Goal: Task Accomplishment & Management: Use online tool/utility

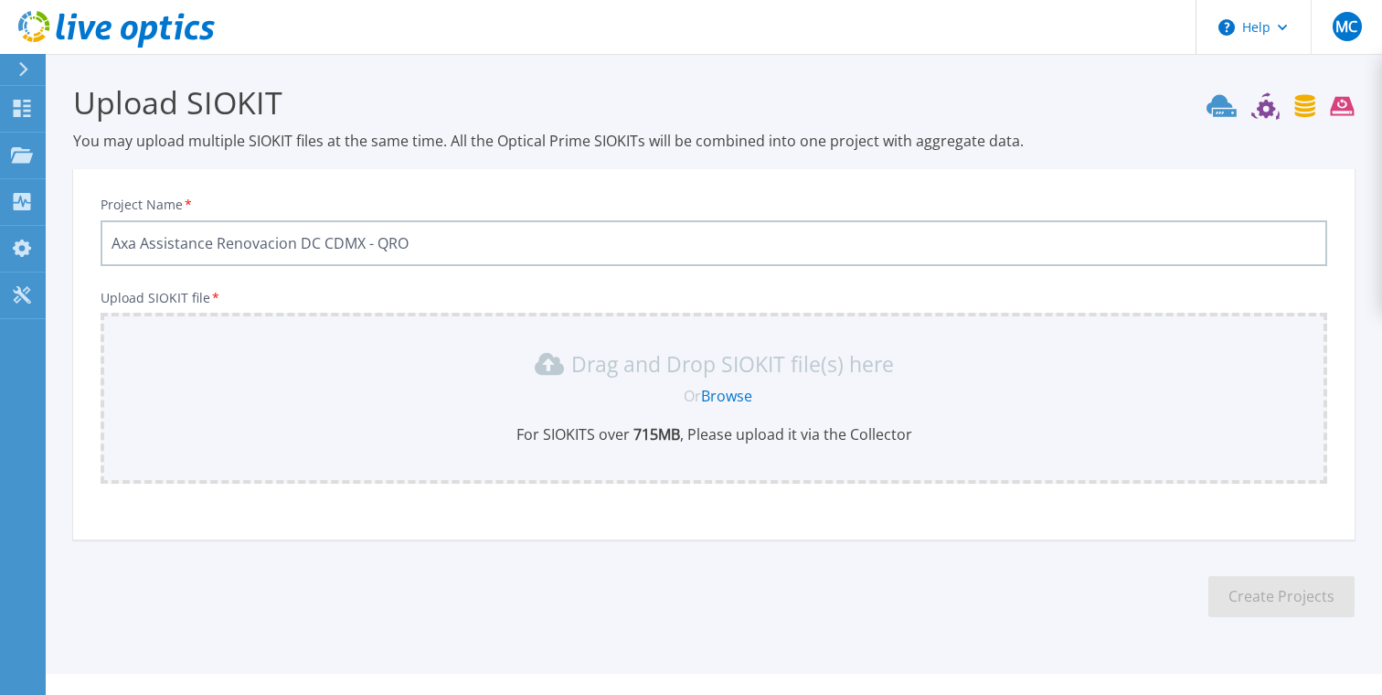
scroll to position [33, 0]
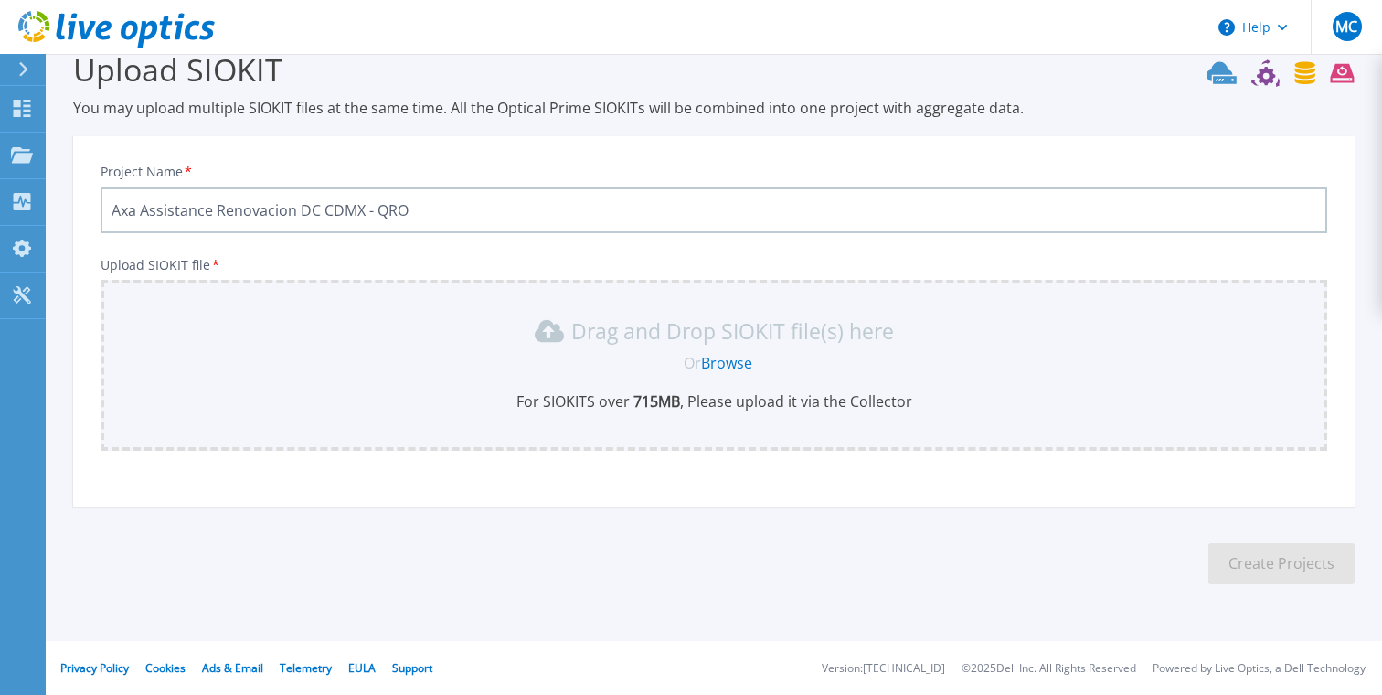
click at [162, 25] on icon at bounding box center [116, 29] width 197 height 37
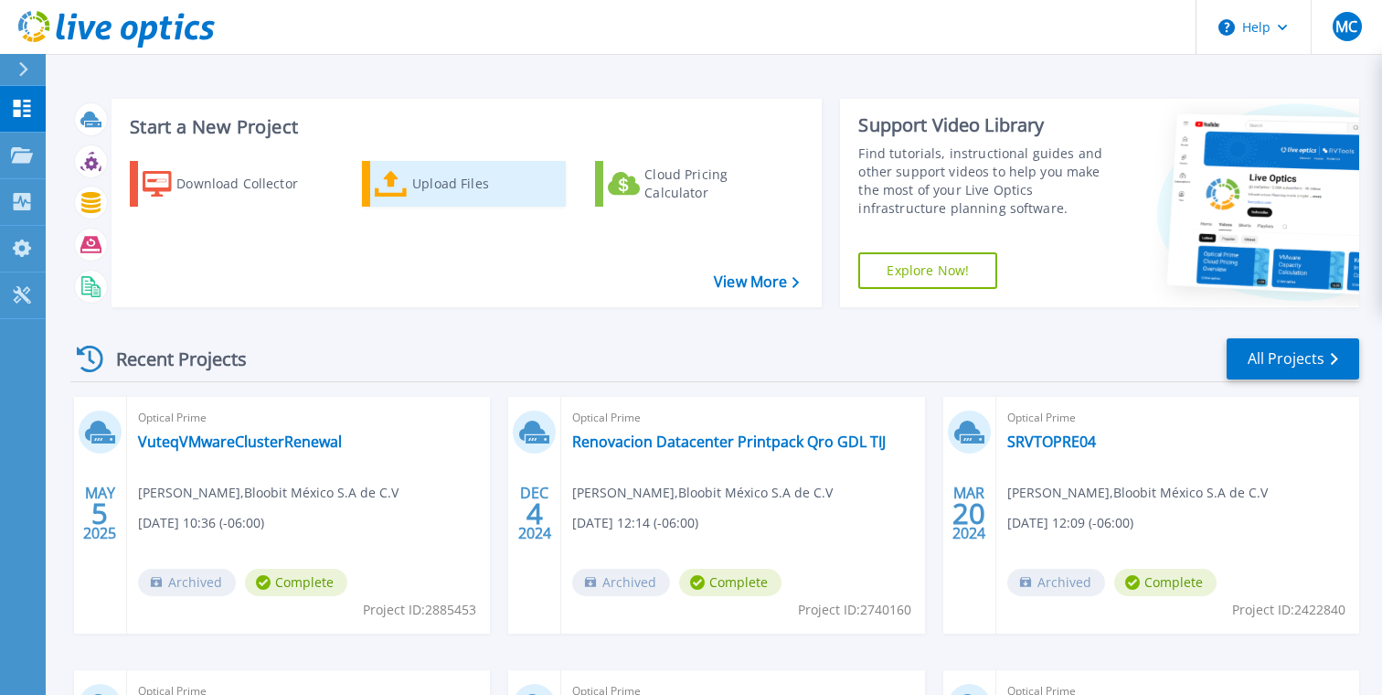
click at [390, 183] on icon at bounding box center [391, 184] width 33 height 27
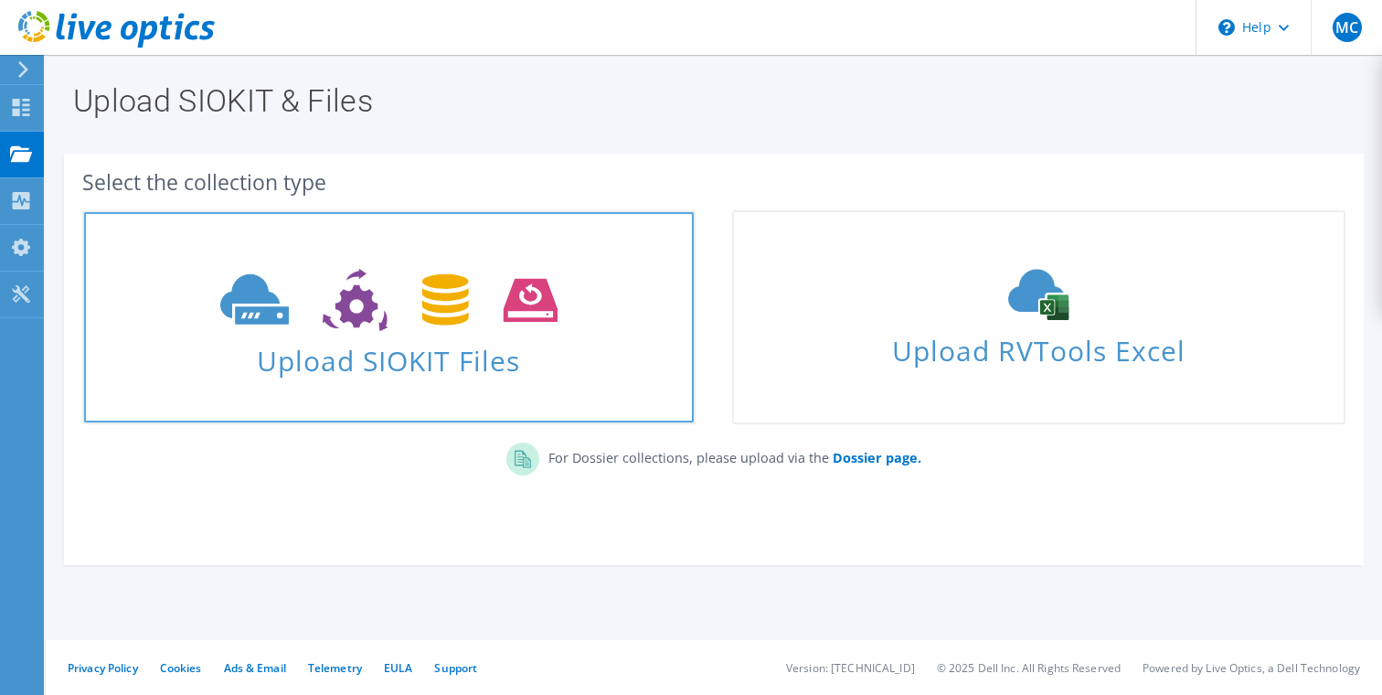
click at [418, 332] on span at bounding box center [389, 298] width 610 height 77
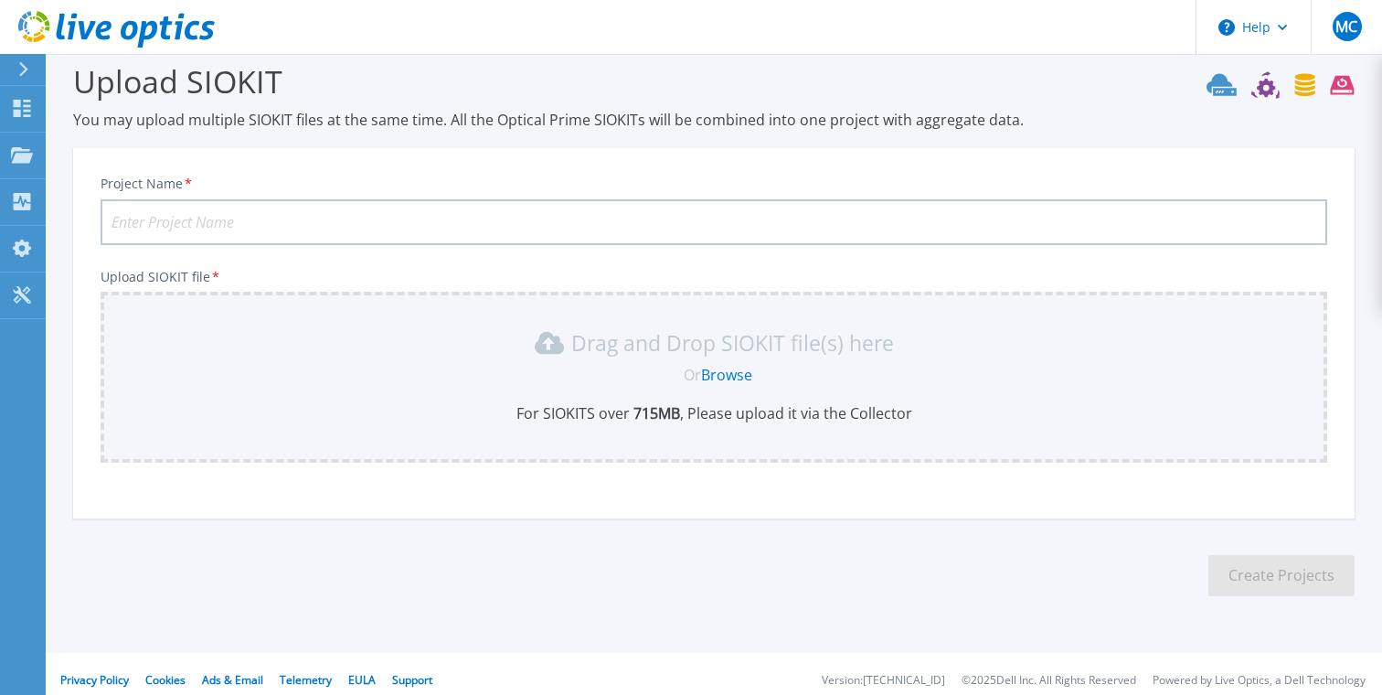
scroll to position [33, 0]
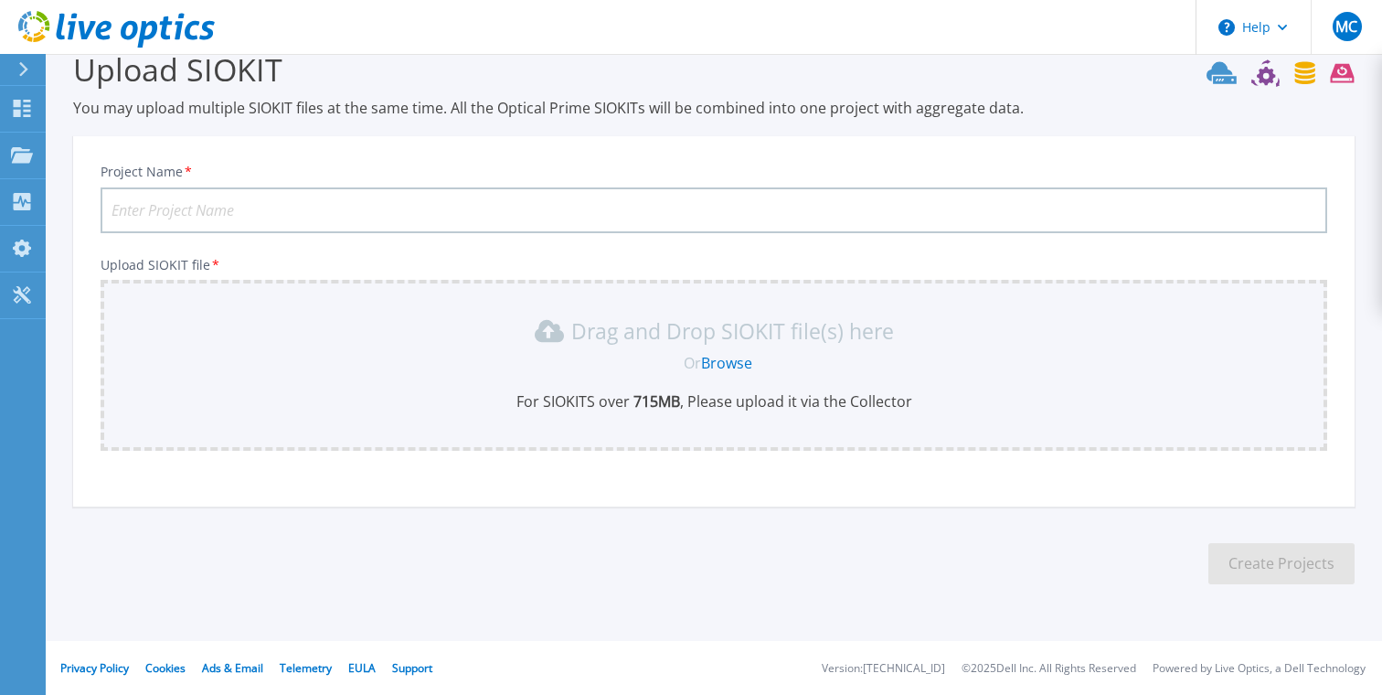
click at [329, 216] on input "Project Name *" at bounding box center [714, 210] width 1227 height 46
type input "AXA Renovacion DC CDMX-QRO"
click at [730, 361] on link "Browse" at bounding box center [726, 363] width 51 height 20
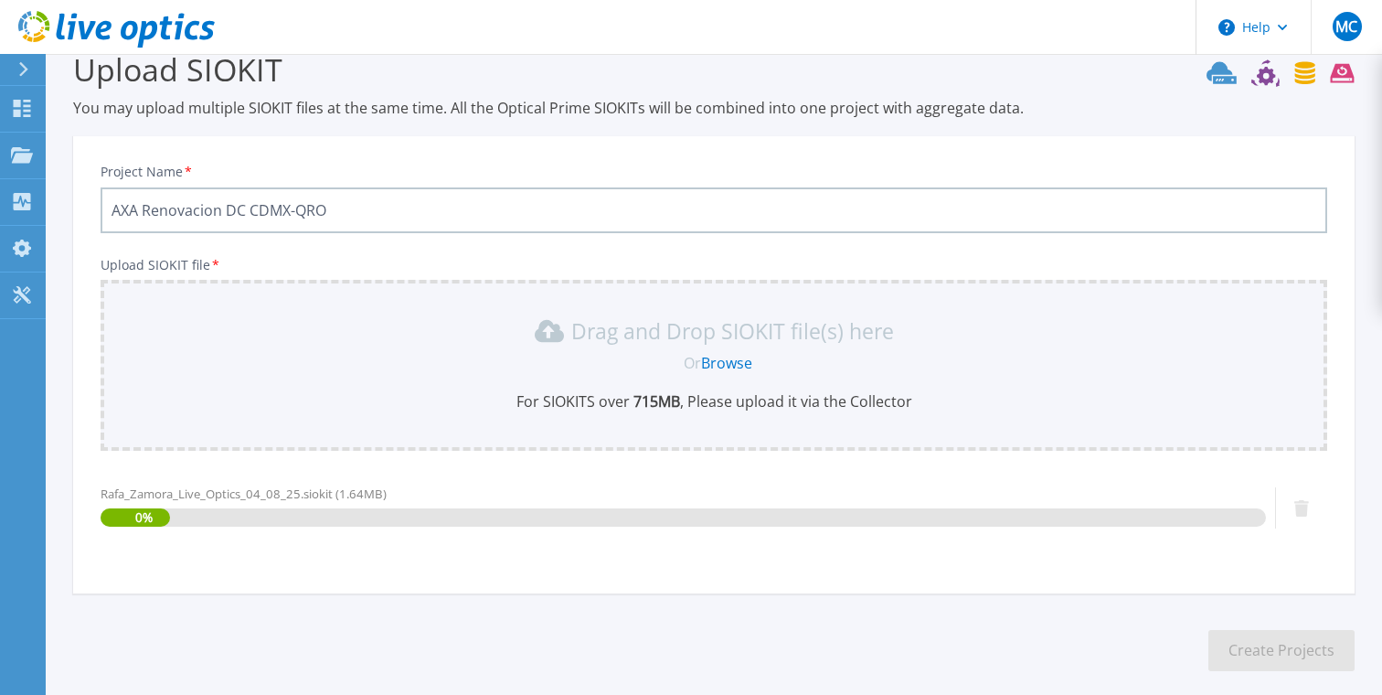
scroll to position [120, 0]
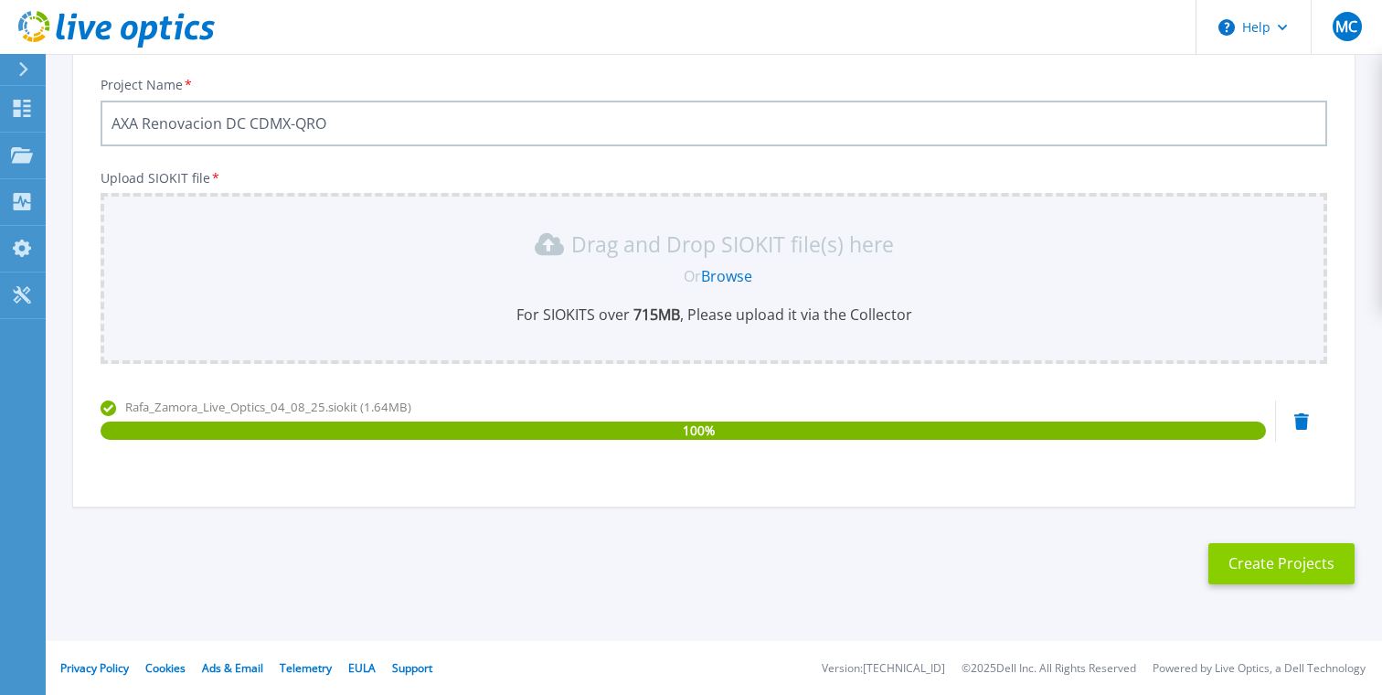
click at [1249, 561] on button "Create Projects" at bounding box center [1281, 563] width 146 height 41
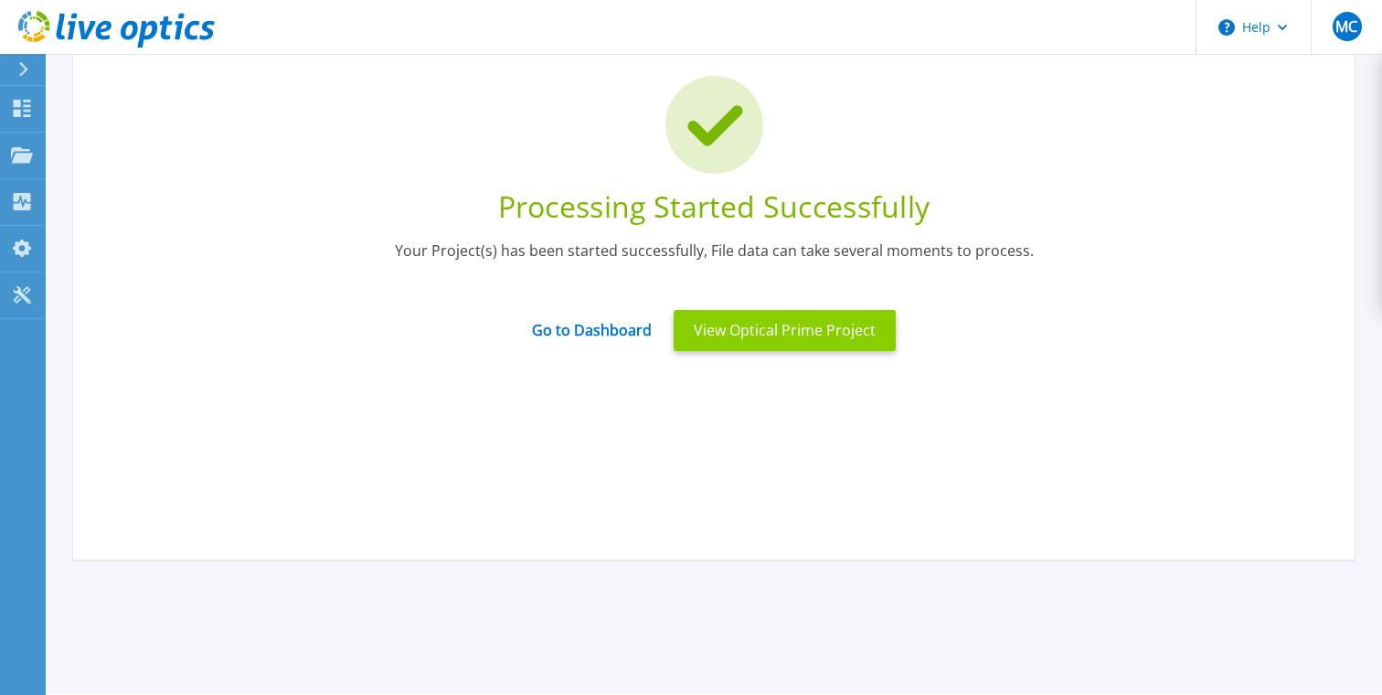
click at [747, 333] on button "View Optical Prime Project" at bounding box center [785, 330] width 222 height 41
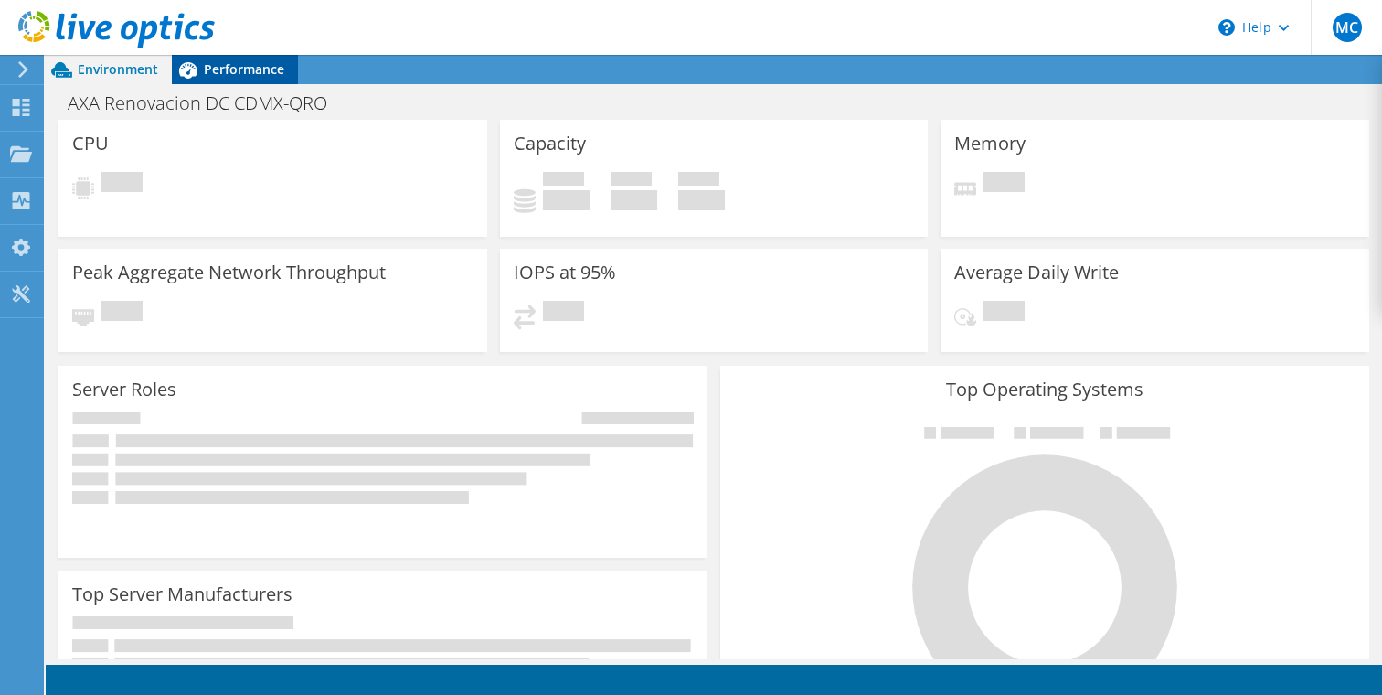
click at [263, 71] on span "Performance" at bounding box center [244, 68] width 80 height 17
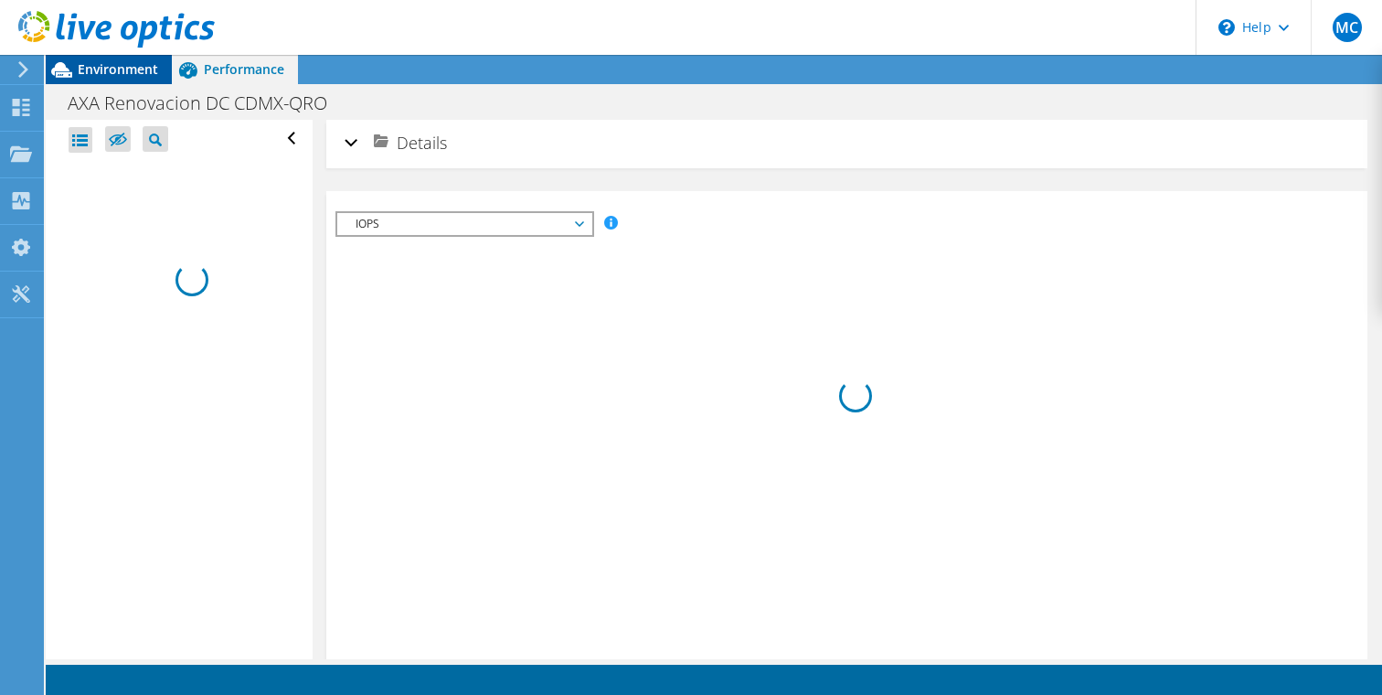
click at [127, 69] on span "Environment" at bounding box center [118, 68] width 80 height 17
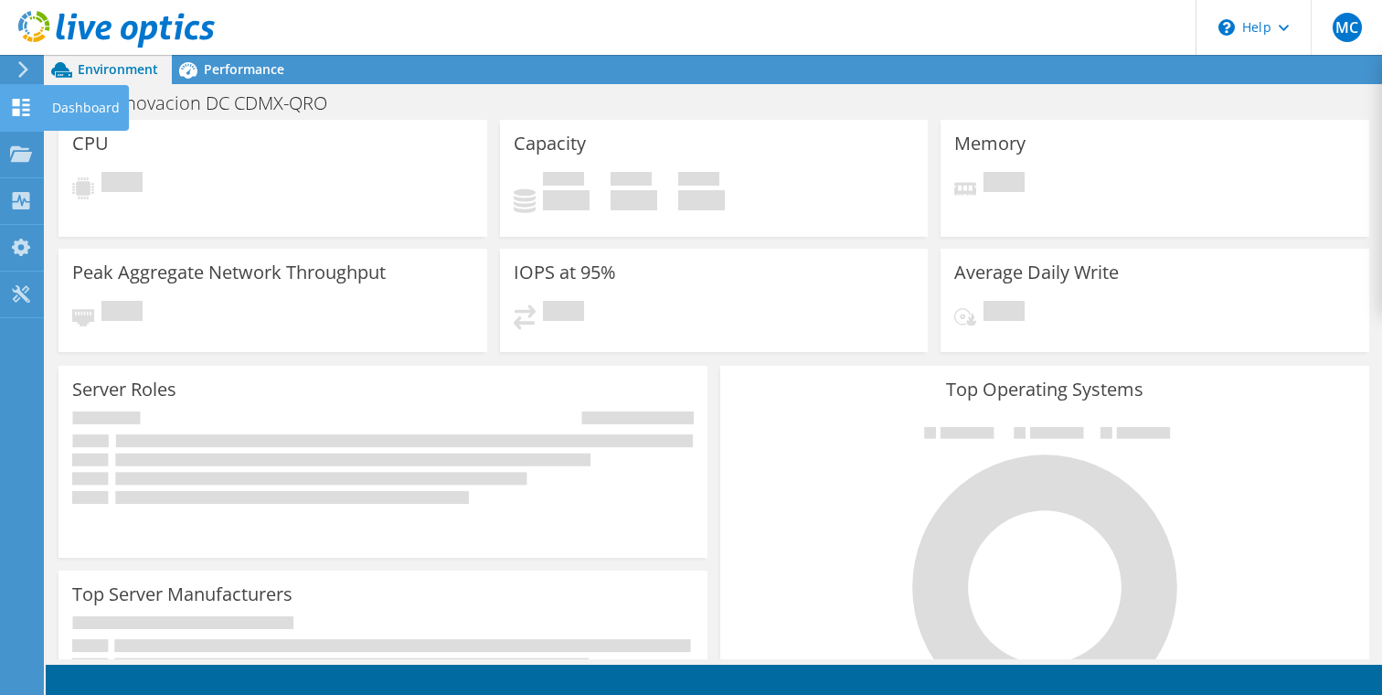
click at [24, 108] on icon at bounding box center [21, 107] width 22 height 17
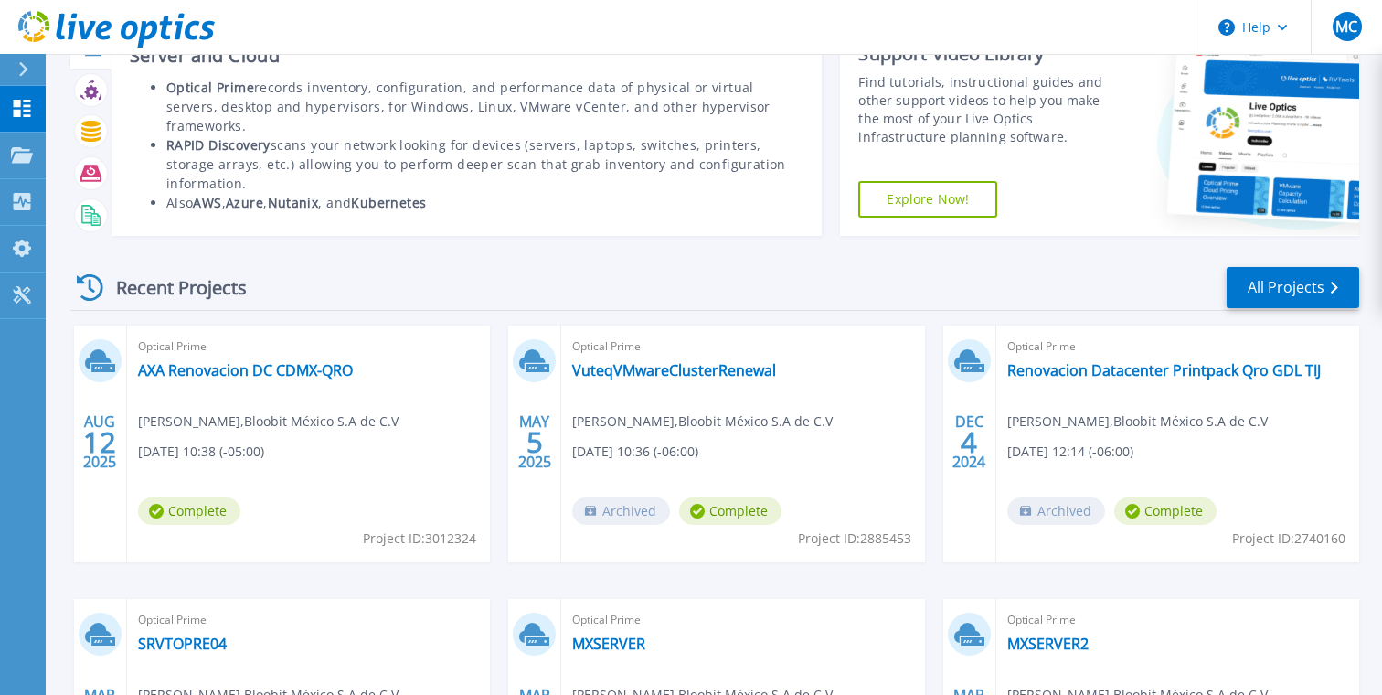
scroll to position [103, 0]
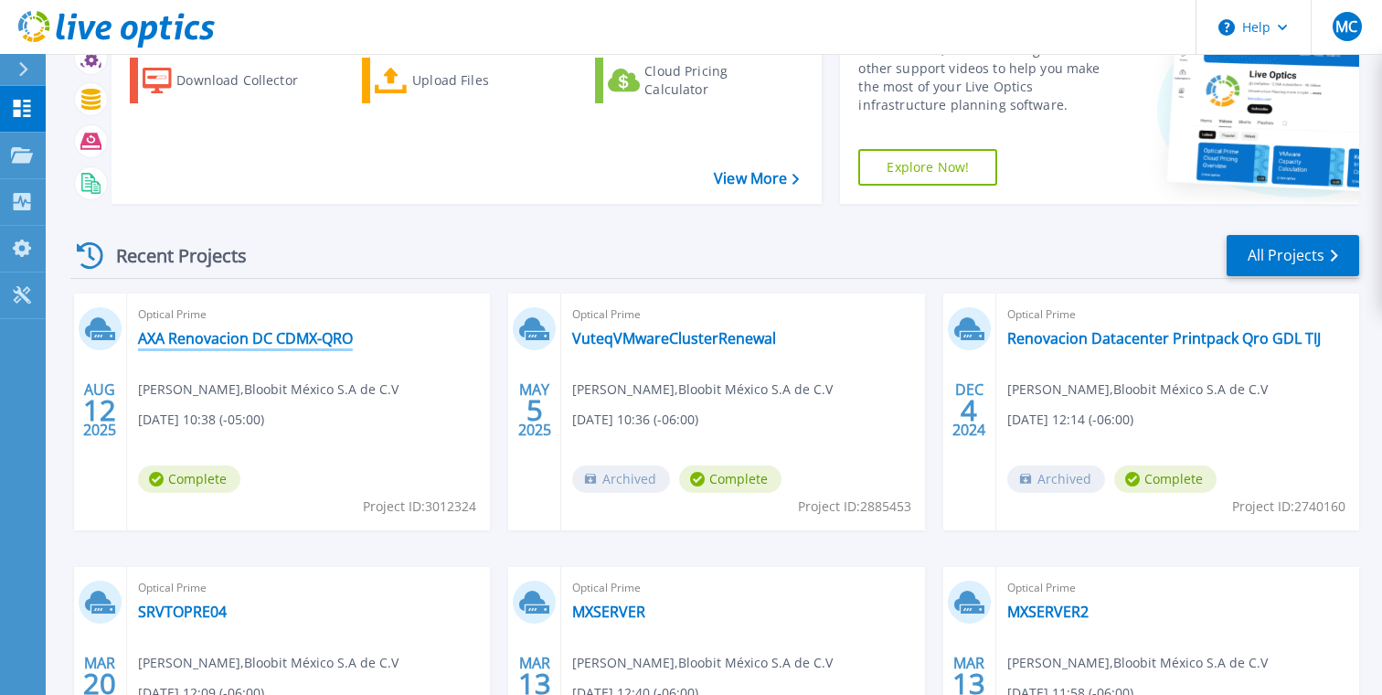
click at [295, 333] on link "AXA Renovacion DC CDMX-QRO" at bounding box center [245, 338] width 215 height 18
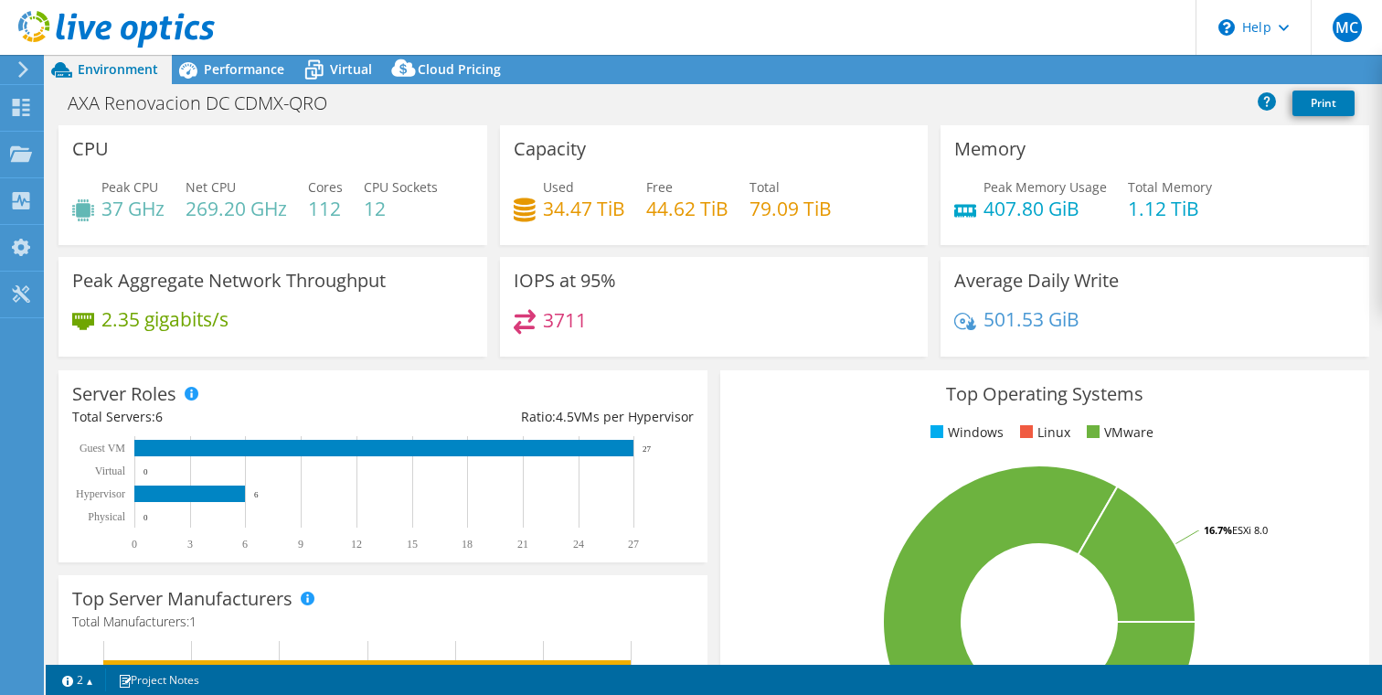
select select "USD"
